Goal: Task Accomplishment & Management: Complete application form

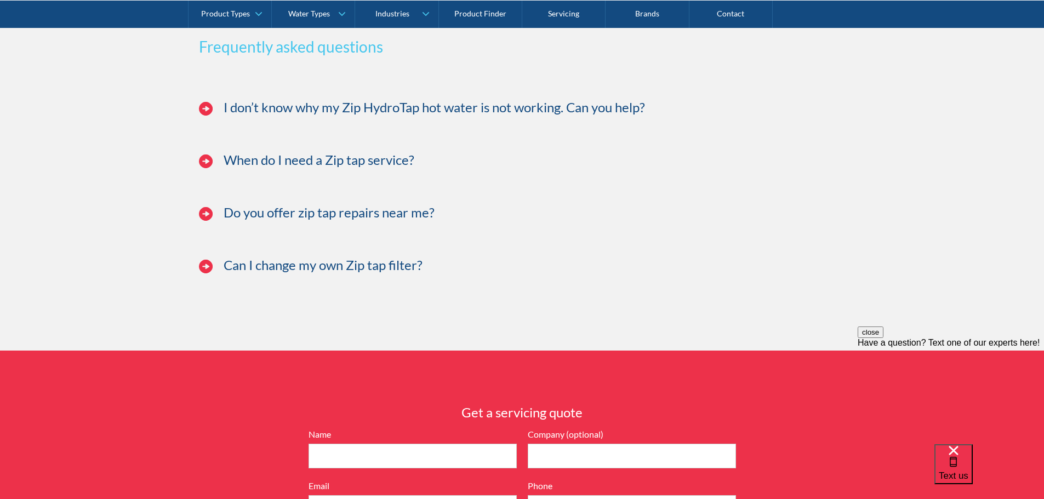
scroll to position [2740, 0]
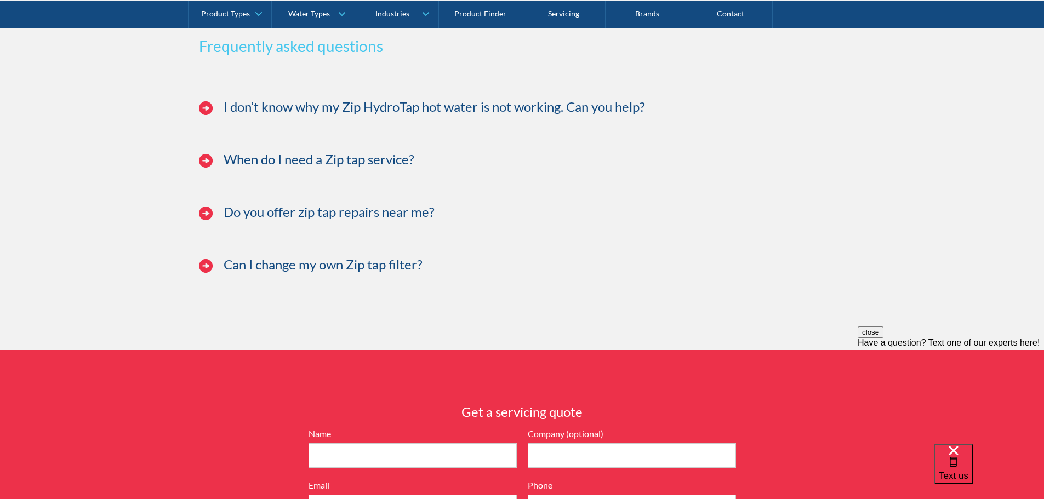
click at [275, 220] on h3 "Do you offer zip tap repairs near me?" at bounding box center [329, 212] width 211 height 16
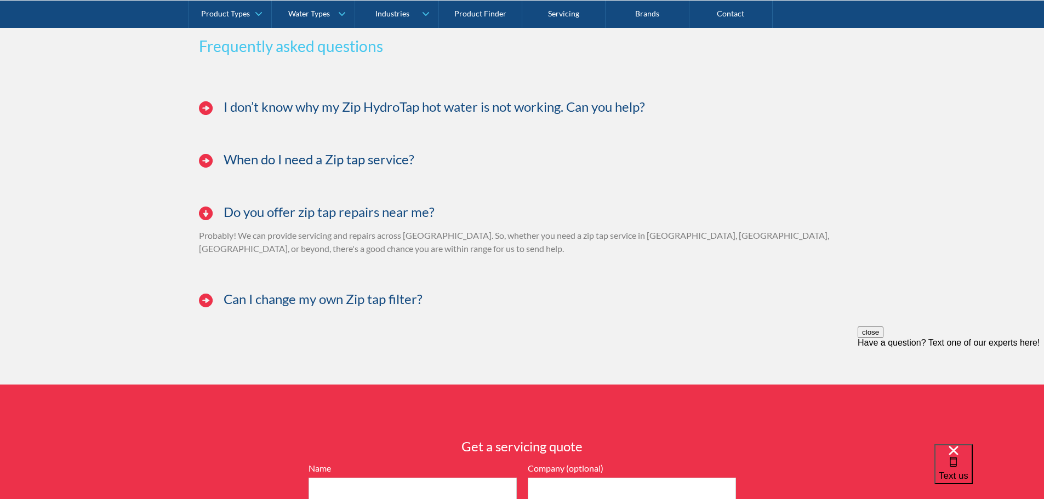
click at [224, 220] on h3 "Do you offer zip tap repairs near me?" at bounding box center [329, 212] width 211 height 16
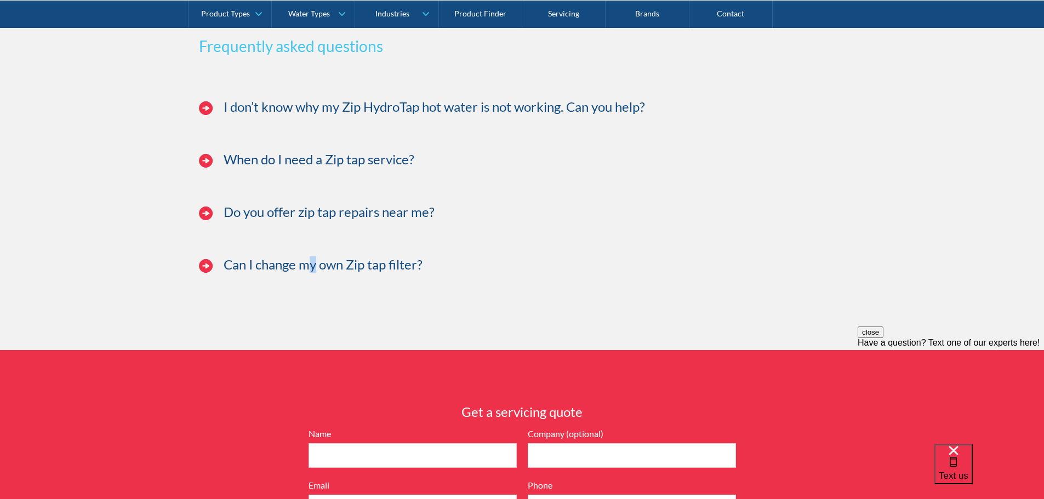
click at [313, 273] on h3 "Can I change my own Zip tap filter?" at bounding box center [323, 265] width 199 height 16
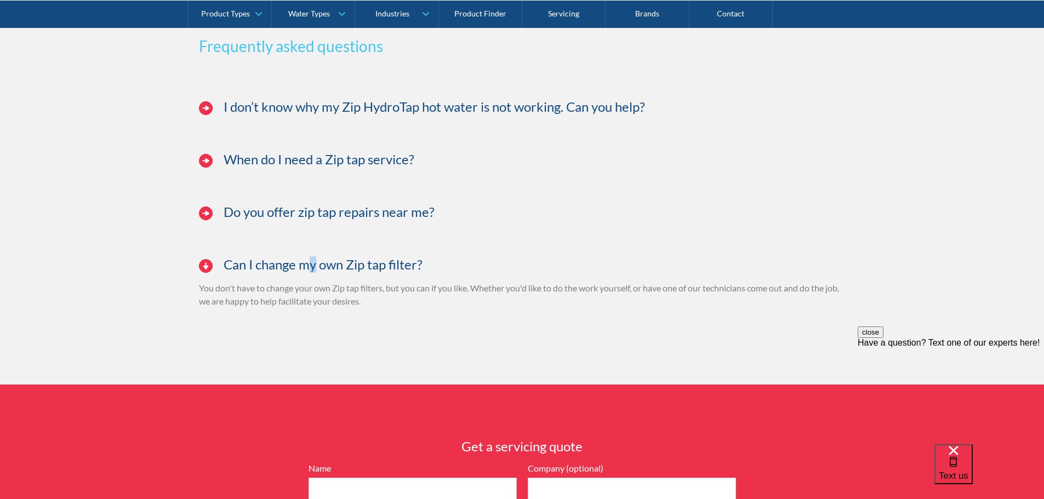
click at [313, 273] on h3 "Can I change my own Zip tap filter?" at bounding box center [323, 265] width 199 height 16
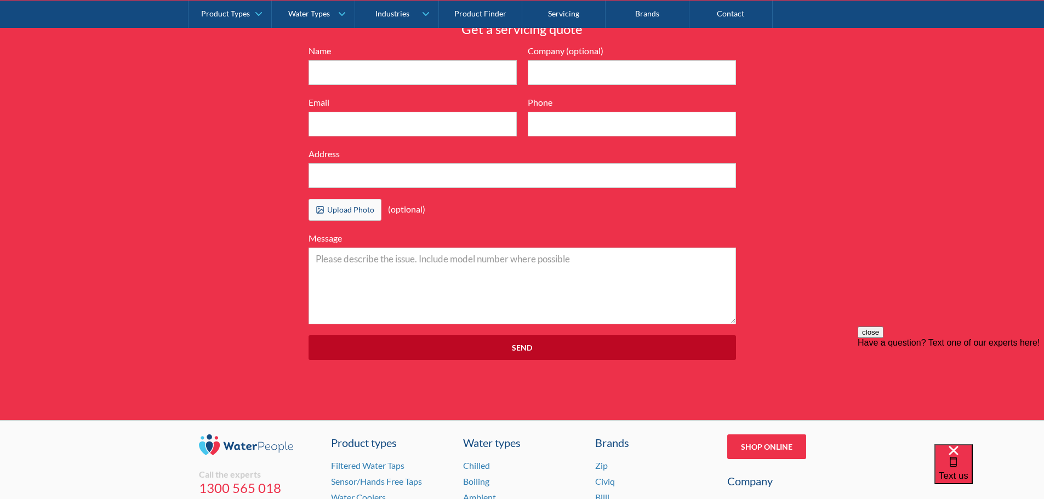
scroll to position [3124, 0]
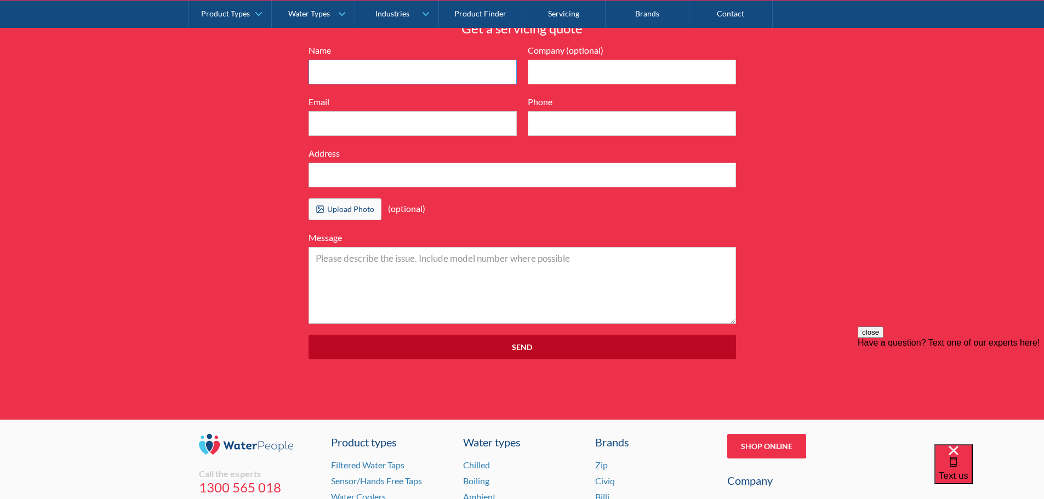
click at [350, 84] on input "Name" at bounding box center [413, 72] width 208 height 25
type input "[PERSON_NAME]"
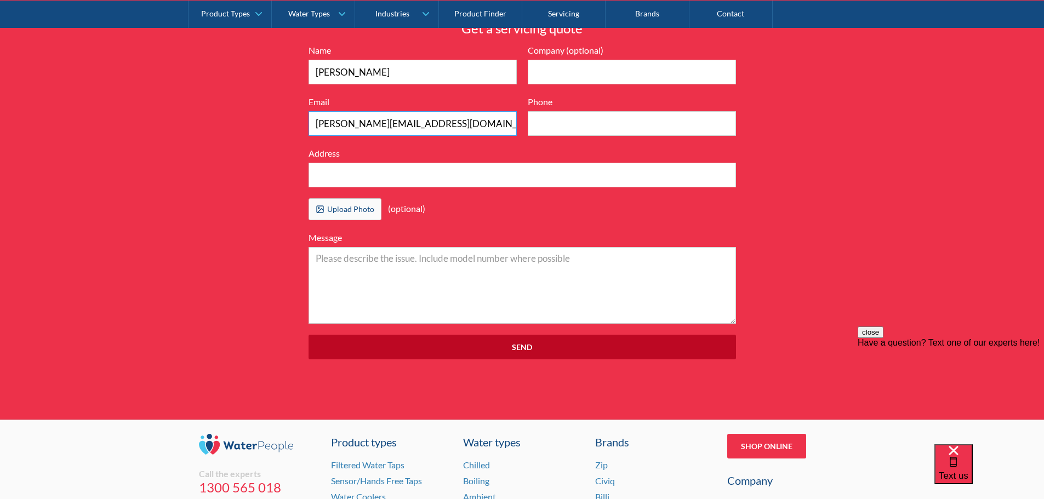
type input "[PERSON_NAME][EMAIL_ADDRESS][DOMAIN_NAME]"
type input "0422866118"
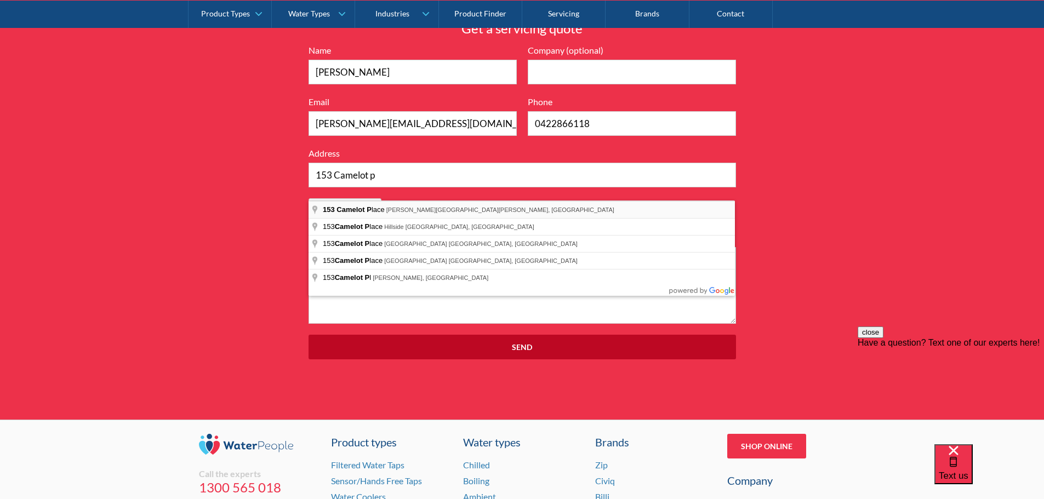
type input "[STREET_ADDRESS][PERSON_NAME][PERSON_NAME]"
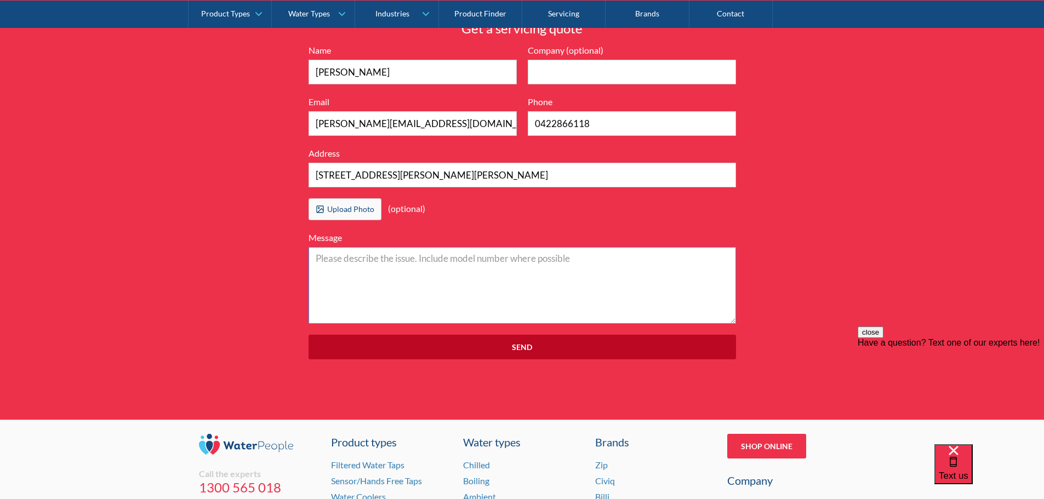
click at [379, 292] on textarea "Message" at bounding box center [522, 285] width 427 height 77
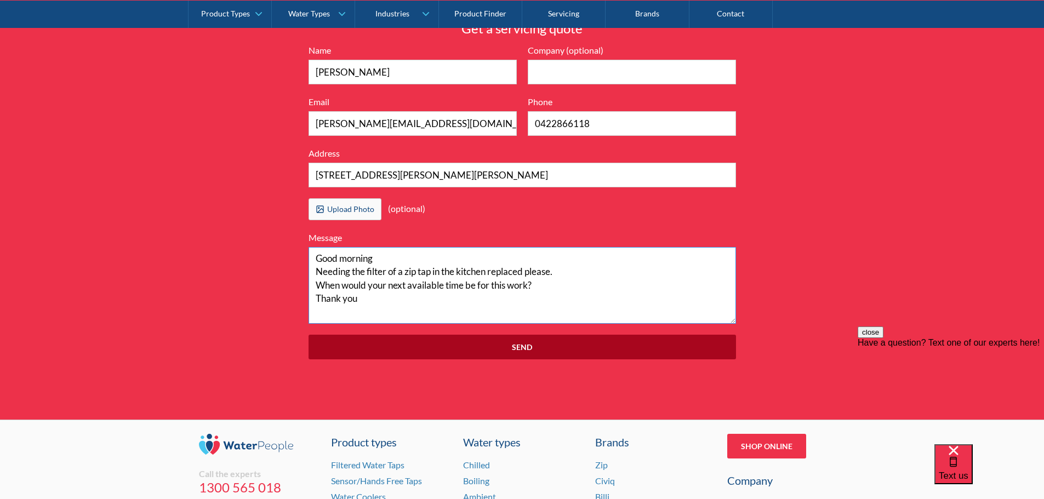
type textarea "Good morning Needing the filter of a zip tap in the kitchen replaced please. Wh…"
click at [542, 351] on input "Send" at bounding box center [522, 347] width 427 height 25
